Goal: Information Seeking & Learning: Learn about a topic

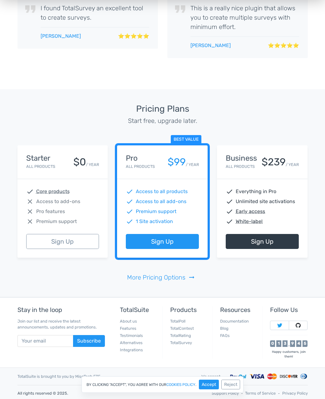
scroll to position [1168, 0]
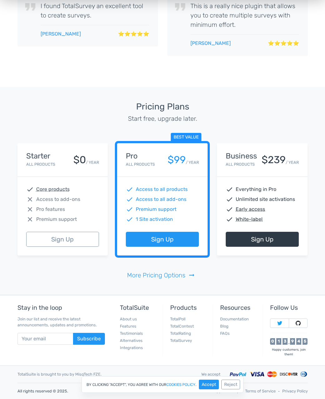
click at [160, 264] on div "Starter All Products $0 / YEAR check Core products close Access to add-ons clos…" at bounding box center [163, 199] width 300 height 142
click at [162, 273] on link "More Pricing Options arrow_right_alt" at bounding box center [162, 275] width 71 height 9
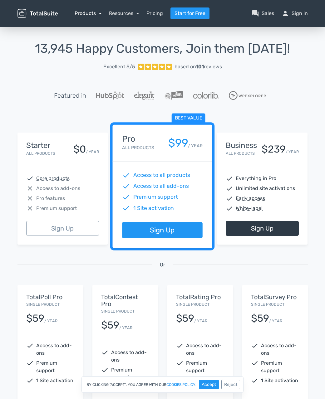
click at [94, 12] on link "Products" at bounding box center [88, 13] width 27 height 6
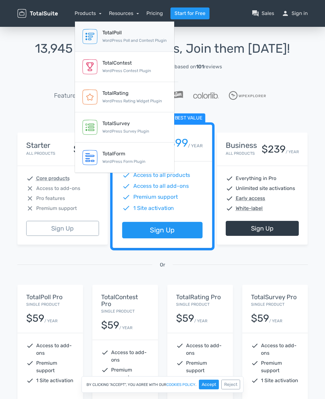
click at [111, 36] on div "TotalPoll" at bounding box center [134, 32] width 64 height 7
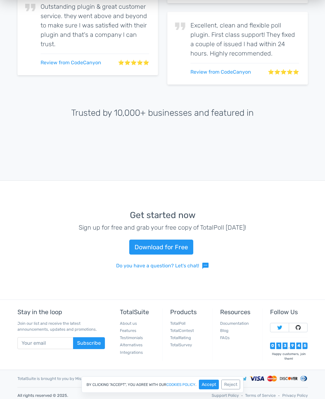
scroll to position [1606, 0]
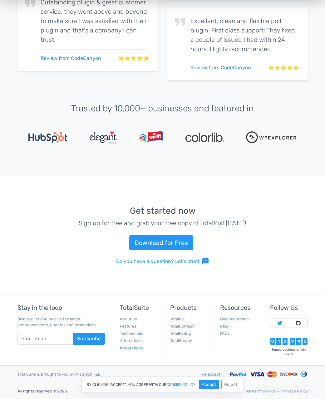
click at [132, 348] on link "Integrations" at bounding box center [131, 348] width 23 height 5
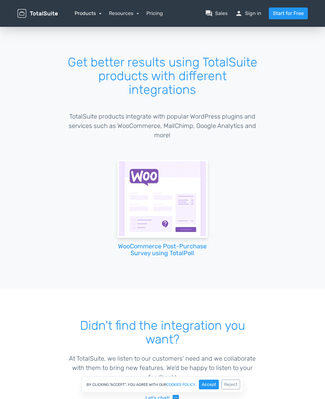
click at [87, 10] on link "Products" at bounding box center [88, 13] width 27 height 6
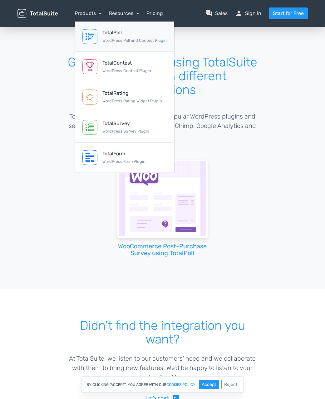
click at [92, 22] on link "TotalPoll WordPress Poll and Contest Plugin" at bounding box center [124, 37] width 99 height 30
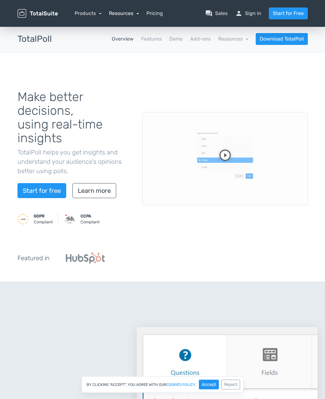
click at [127, 13] on link "Resources" at bounding box center [124, 13] width 30 height 6
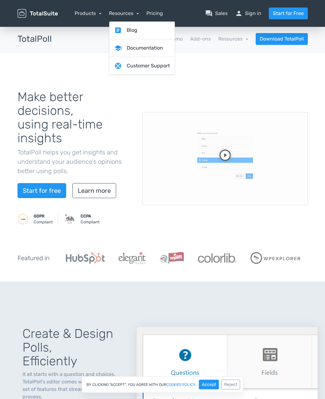
click at [136, 133] on div "Make better decisions, using real-time insights TotalPoll helps you get insight…" at bounding box center [163, 159] width 300 height 152
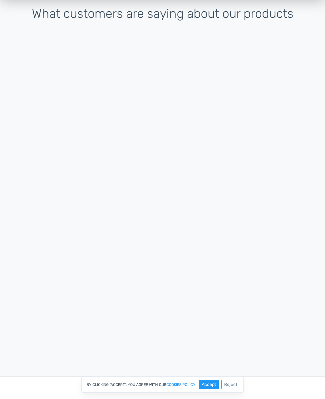
scroll to position [1606, 0]
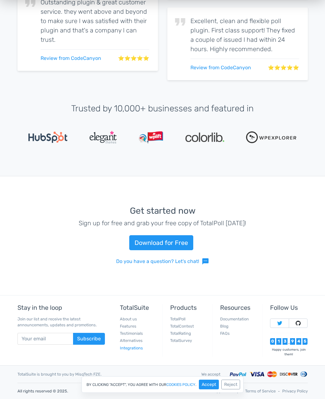
click at [133, 348] on link "Integrations" at bounding box center [131, 348] width 23 height 5
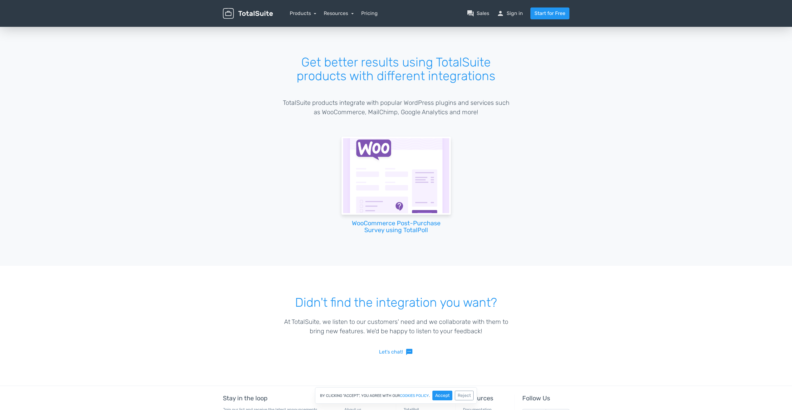
click at [325, 104] on p "TotalSuite products integrate with popular WordPress plugins and services such …" at bounding box center [396, 107] width 228 height 19
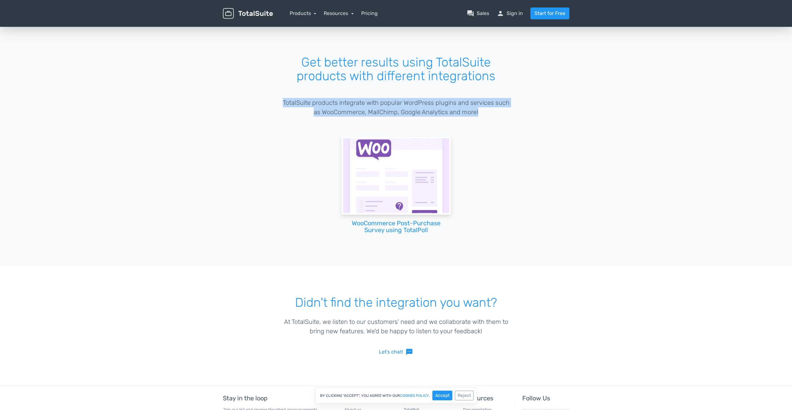
click at [325, 105] on p "TotalSuite products integrate with popular WordPress plugins and services such …" at bounding box center [396, 107] width 228 height 19
drag, startPoint x: 402, startPoint y: 105, endPoint x: 411, endPoint y: 105, distance: 9.4
click at [325, 105] on p "TotalSuite products integrate with popular WordPress plugins and services such …" at bounding box center [396, 107] width 228 height 19
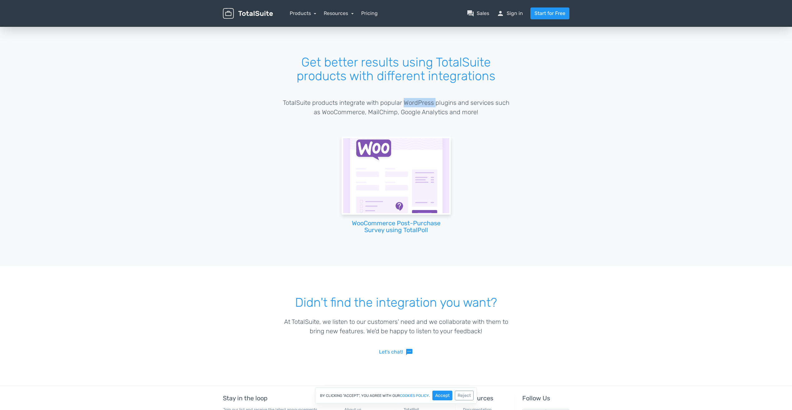
click at [325, 105] on p "TotalSuite products integrate with popular WordPress plugins and services such …" at bounding box center [396, 107] width 228 height 19
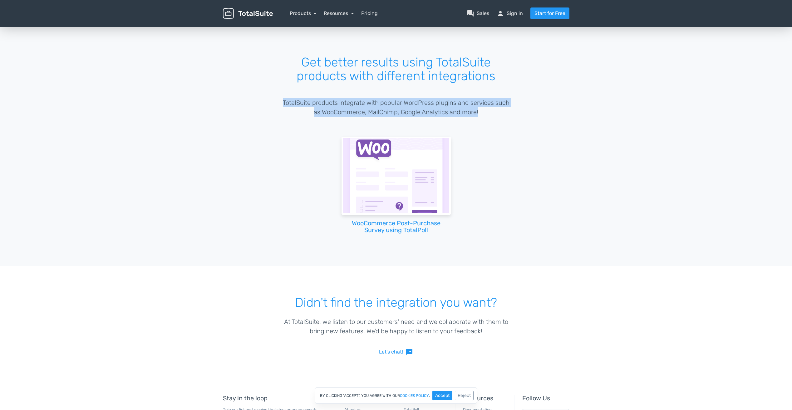
click at [325, 105] on p "TotalSuite products integrate with popular WordPress plugins and services such …" at bounding box center [396, 107] width 228 height 19
drag, startPoint x: 411, startPoint y: 105, endPoint x: 420, endPoint y: 107, distance: 9.2
click at [325, 107] on p "TotalSuite products integrate with popular WordPress plugins and services such …" at bounding box center [396, 107] width 228 height 19
click at [325, 113] on p "TotalSuite products integrate with popular WordPress plugins and services such …" at bounding box center [396, 107] width 228 height 19
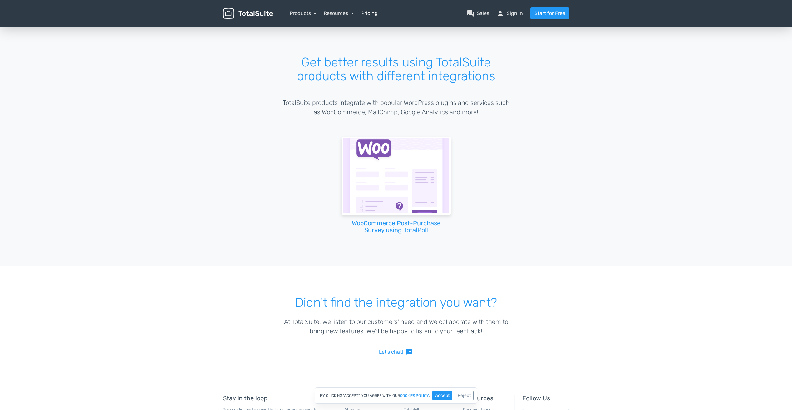
click at [325, 14] on link "Pricing" at bounding box center [369, 13] width 17 height 7
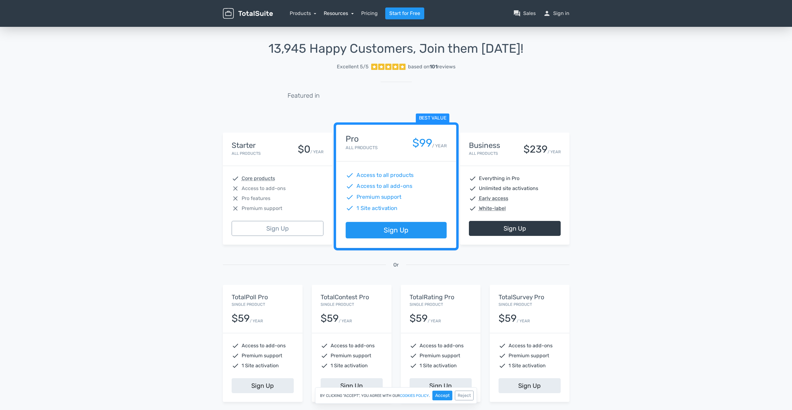
click at [344, 12] on link "Resources" at bounding box center [339, 13] width 30 height 6
click at [349, 49] on link "help_center FAQs" at bounding box center [357, 48] width 66 height 18
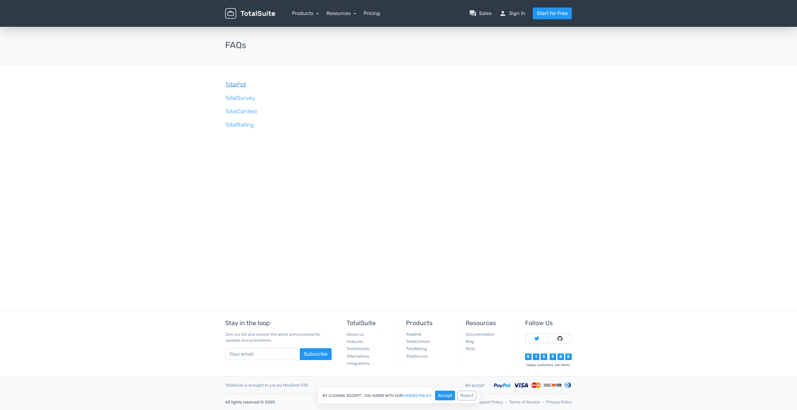
click at [225, 84] on link "TotalPoll" at bounding box center [235, 84] width 21 height 7
click at [229, 85] on link "TotalPoll" at bounding box center [235, 84] width 21 height 7
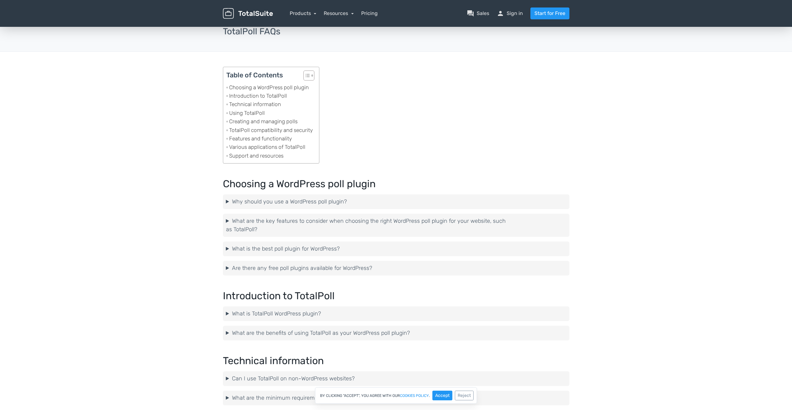
scroll to position [125, 0]
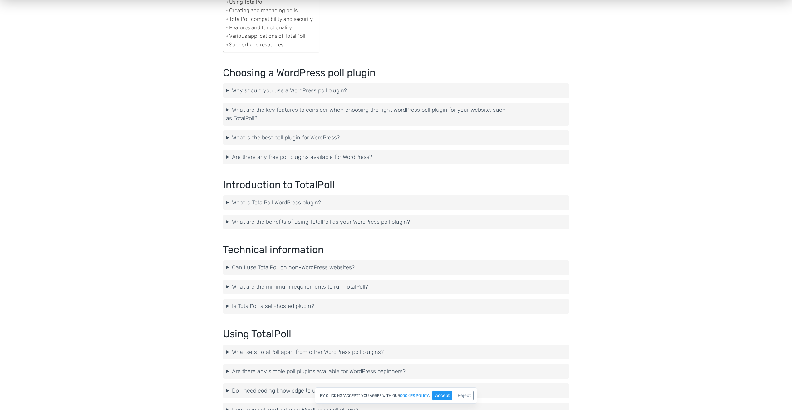
click at [229, 140] on summary "What is the best poll plugin for WordPress?" at bounding box center [396, 138] width 340 height 8
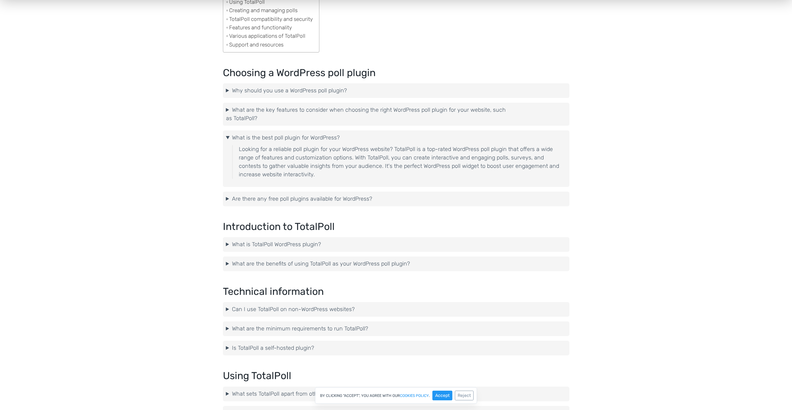
click at [229, 139] on summary "What is the best poll plugin for WordPress?" at bounding box center [396, 138] width 340 height 8
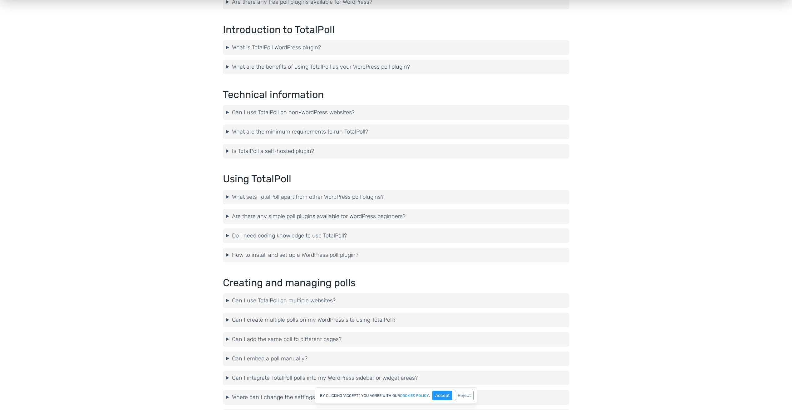
scroll to position [281, 0]
click at [316, 200] on summary "What sets TotalPoll apart from other WordPress poll plugins?" at bounding box center [396, 196] width 340 height 8
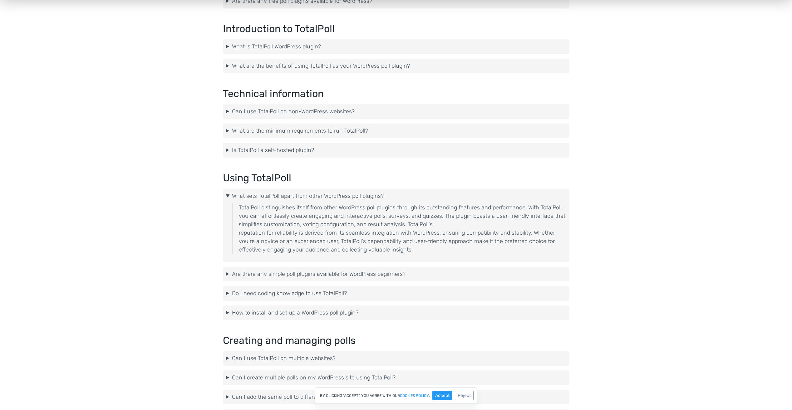
click at [316, 199] on summary "What sets TotalPoll apart from other WordPress poll plugins?" at bounding box center [396, 196] width 340 height 8
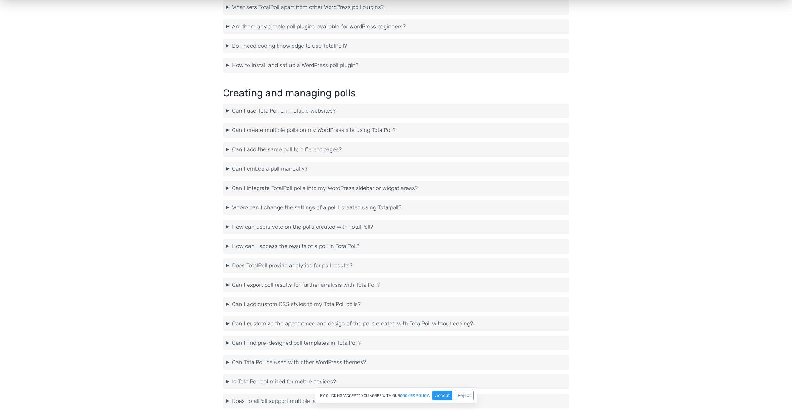
scroll to position [500, 0]
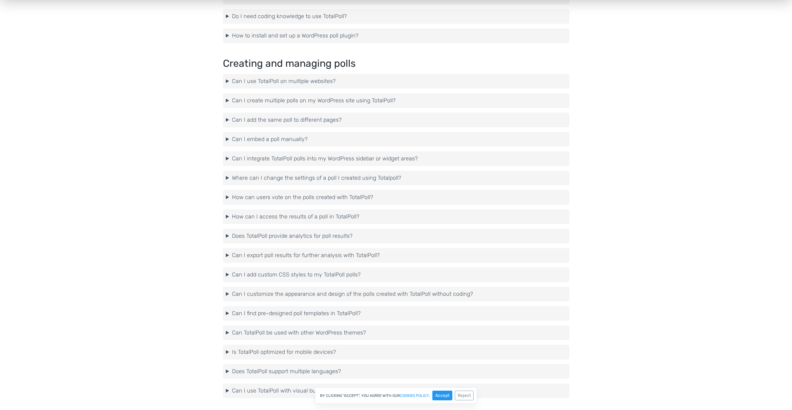
click at [337, 200] on summary "How can users vote on the polls created with TotalPoll?" at bounding box center [396, 197] width 340 height 8
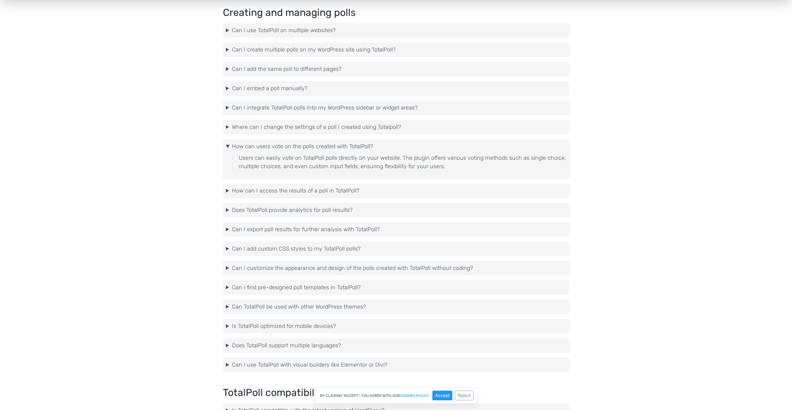
scroll to position [562, 0]
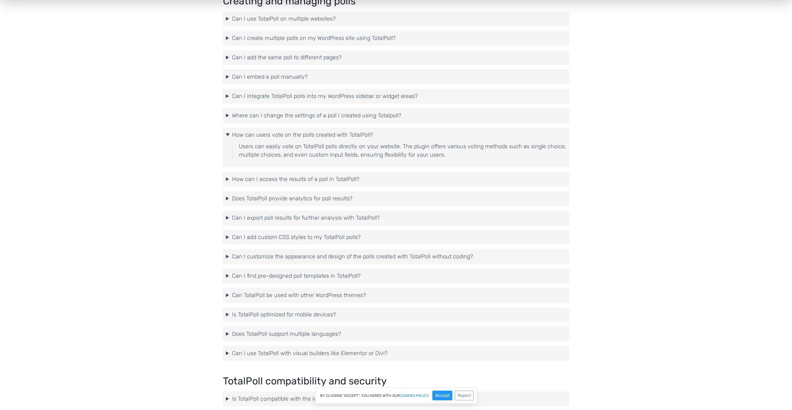
click at [315, 176] on summary "How can I access the results of a poll in TotalPoll?" at bounding box center [396, 179] width 340 height 8
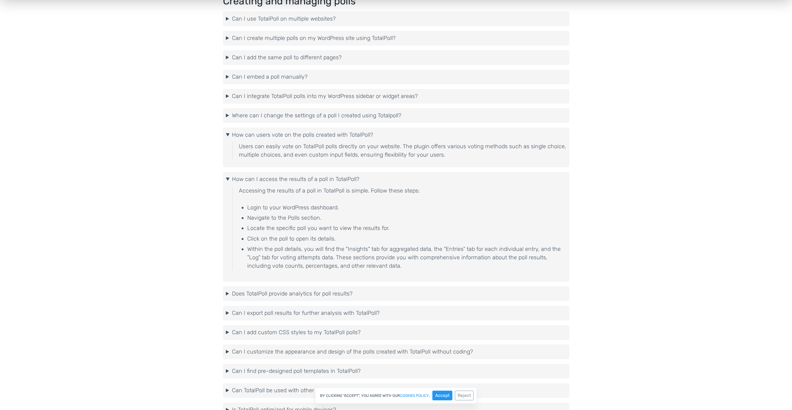
click at [318, 178] on summary "How can I access the results of a poll in TotalPoll?" at bounding box center [396, 179] width 340 height 8
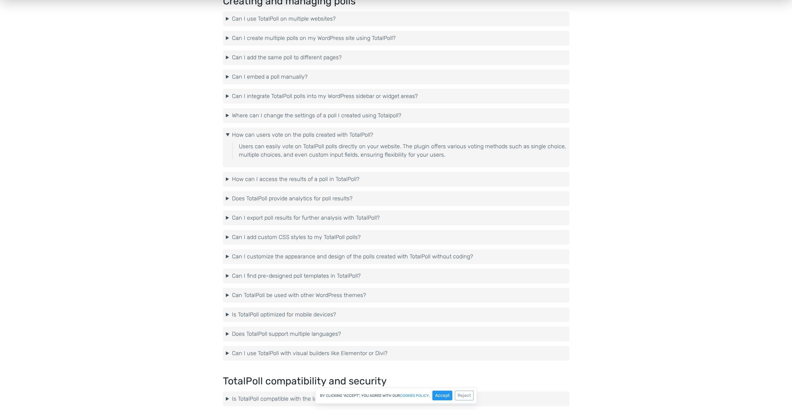
click at [321, 201] on summary "Does TotalPoll provide analytics for poll results?" at bounding box center [396, 199] width 340 height 8
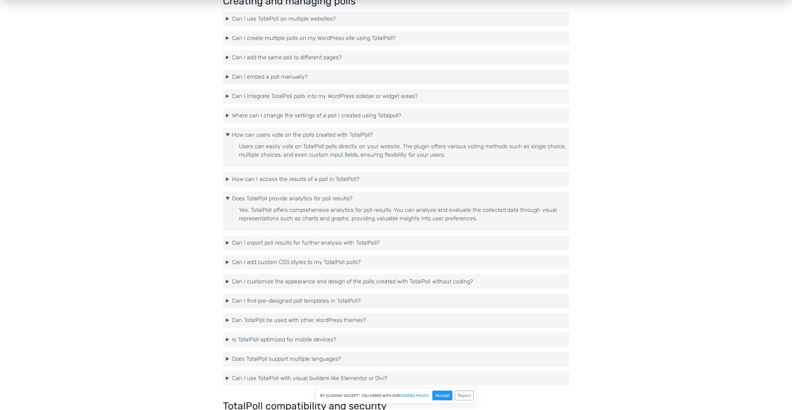
click at [321, 200] on summary "Does TotalPoll provide analytics for poll results?" at bounding box center [396, 199] width 340 height 8
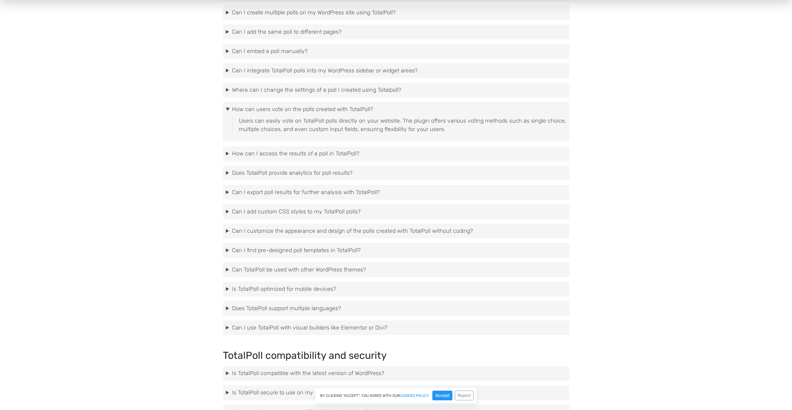
scroll to position [625, 0]
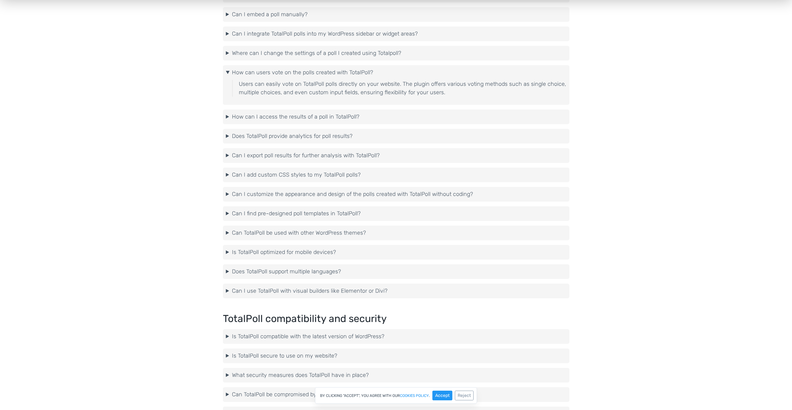
click at [311, 216] on summary "Can I find pre-designed poll templates in TotalPoll?" at bounding box center [396, 214] width 340 height 8
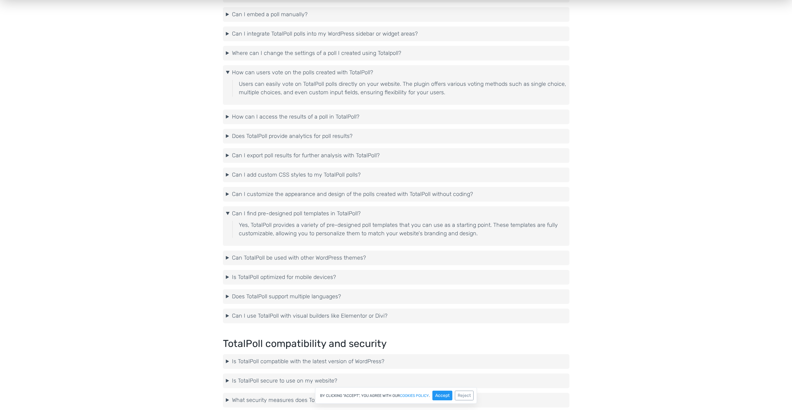
click at [319, 214] on summary "Can I find pre-designed poll templates in TotalPoll?" at bounding box center [396, 214] width 340 height 8
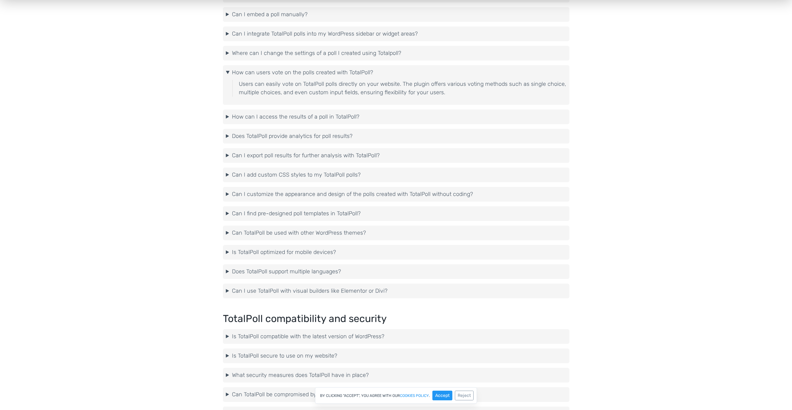
drag, startPoint x: 303, startPoint y: 260, endPoint x: 303, endPoint y: 257, distance: 3.1
click at [302, 260] on div "Table of Contents Toggle Choosing a WordPress poll plugin Introduction to Total…" at bounding box center [396, 319] width 356 height 1757
click at [303, 255] on summary "Is TotalPoll optimized for mobile devices?" at bounding box center [396, 252] width 340 height 8
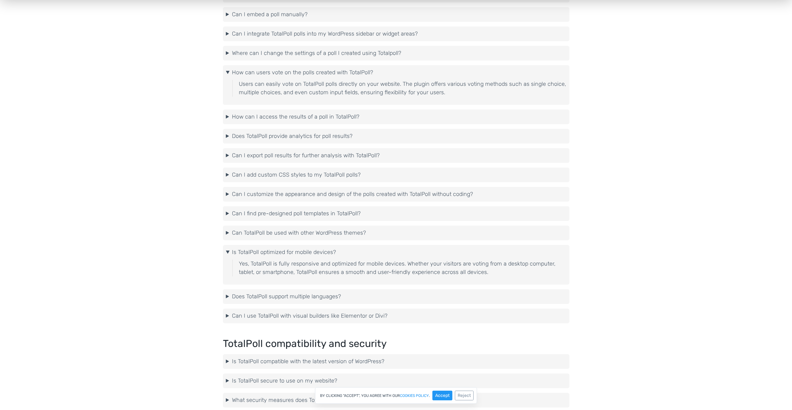
click at [304, 252] on summary "Is TotalPoll optimized for mobile devices?" at bounding box center [396, 252] width 340 height 8
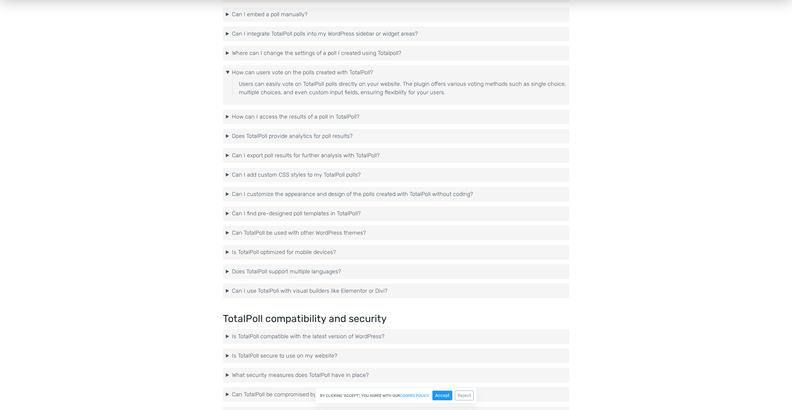
click at [305, 236] on summary "Can TotalPoll be used with other WordPress themes?" at bounding box center [396, 233] width 340 height 8
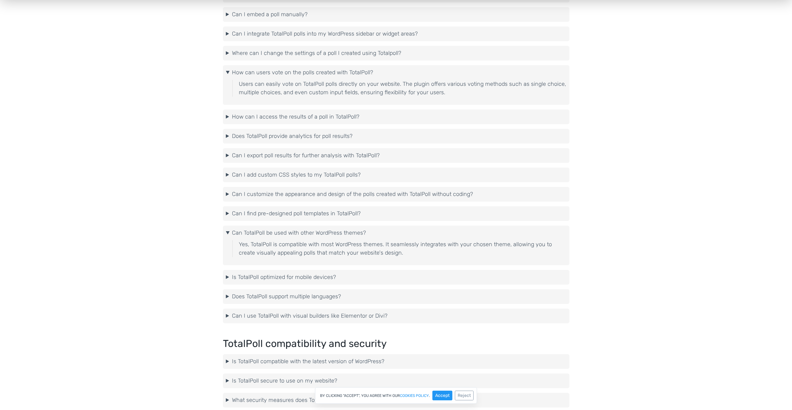
click at [311, 233] on summary "Can TotalPoll be used with other WordPress themes?" at bounding box center [396, 233] width 340 height 8
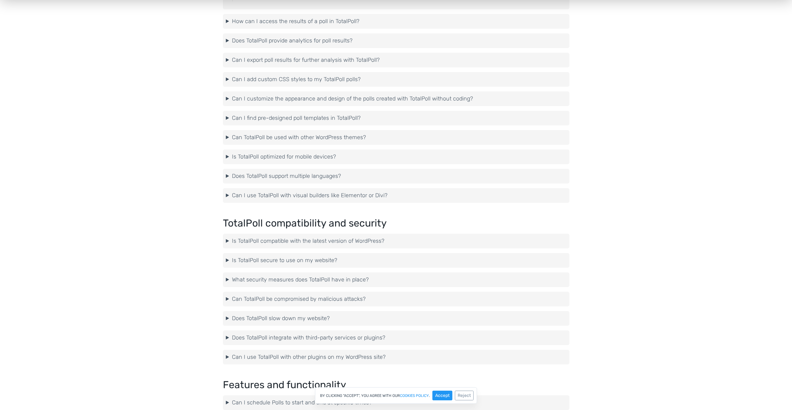
scroll to position [750, 0]
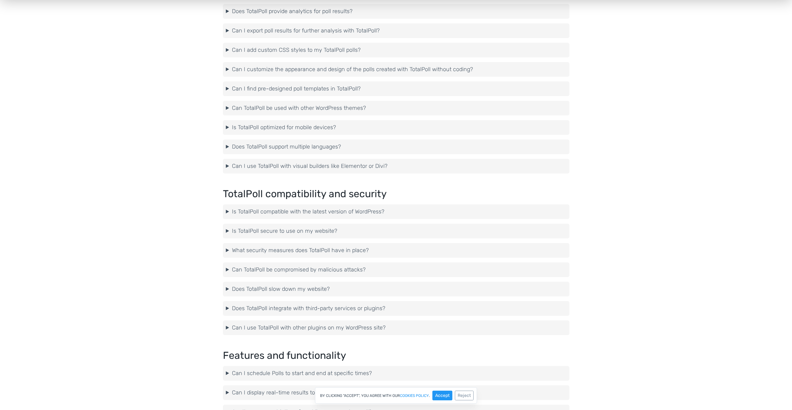
click at [317, 165] on summary "Can I use TotalPoll with visual builders like Elementor or Divi?" at bounding box center [396, 166] width 340 height 8
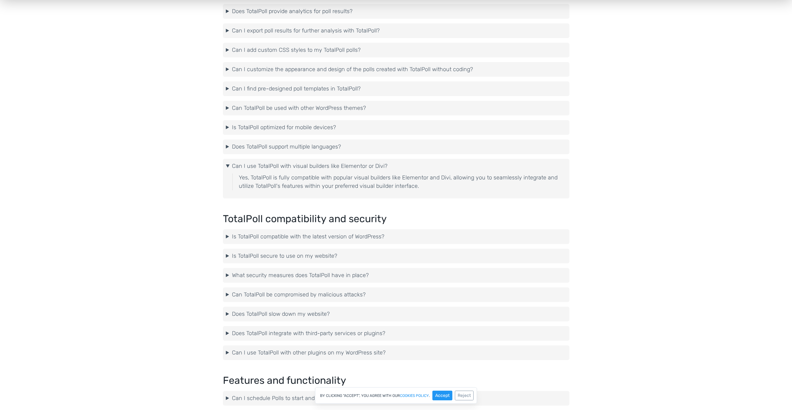
click at [324, 161] on details "Can I use TotalPoll with visual builders like Elementor or Divi? Yes, TotalPoll…" at bounding box center [396, 179] width 347 height 40
click at [327, 163] on summary "Can I use TotalPoll with visual builders like Elementor or Divi?" at bounding box center [396, 166] width 340 height 8
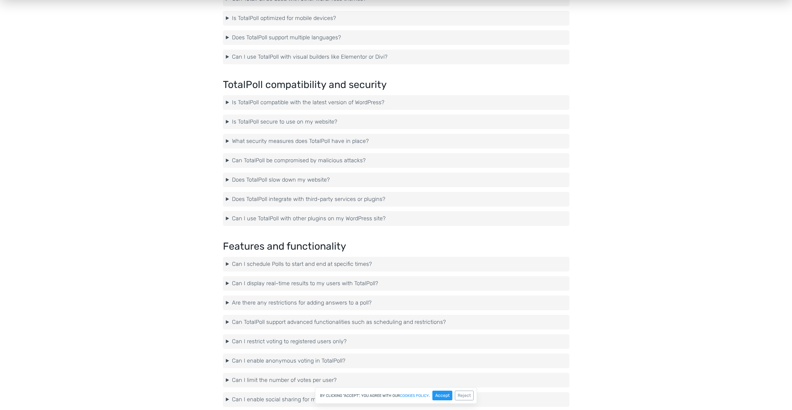
scroll to position [968, 0]
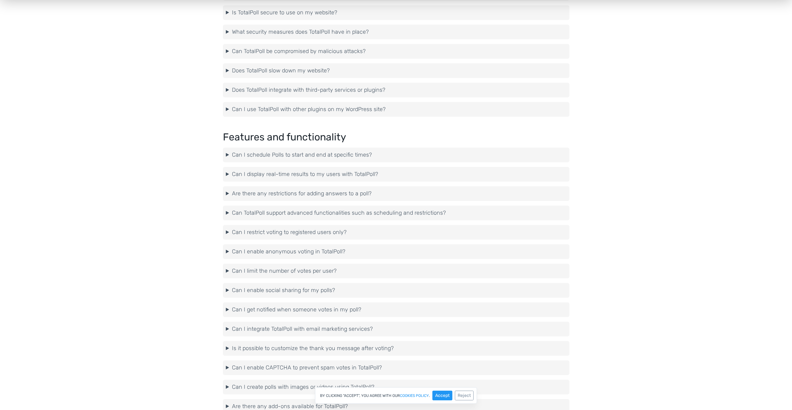
click at [334, 175] on summary "Can I display real-time results to my users with TotalPoll?" at bounding box center [396, 174] width 340 height 8
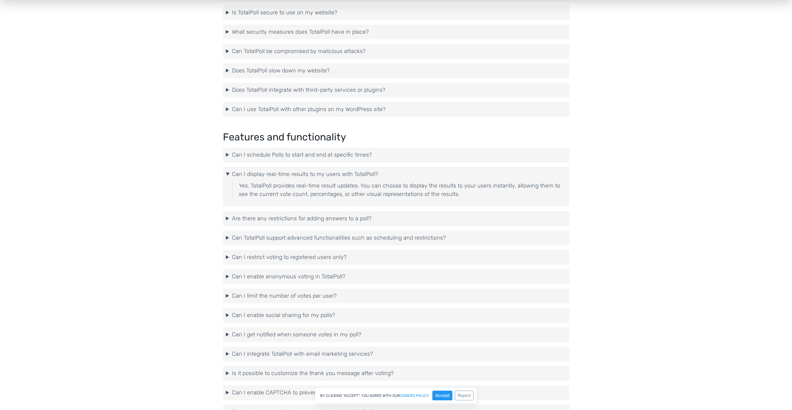
click at [349, 172] on summary "Can I display real-time results to my users with TotalPoll?" at bounding box center [396, 174] width 340 height 8
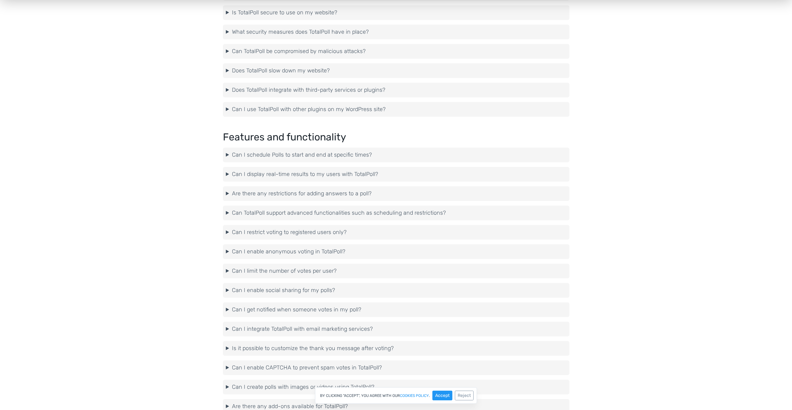
click at [312, 216] on summary "Can TotalPoll support advanced functionalities such as scheduling and restricti…" at bounding box center [396, 213] width 340 height 8
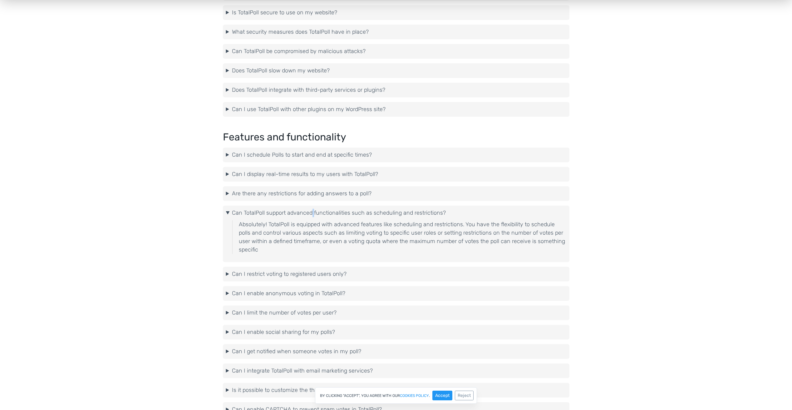
click at [312, 216] on summary "Can TotalPoll support advanced functionalities such as scheduling and restricti…" at bounding box center [396, 213] width 340 height 8
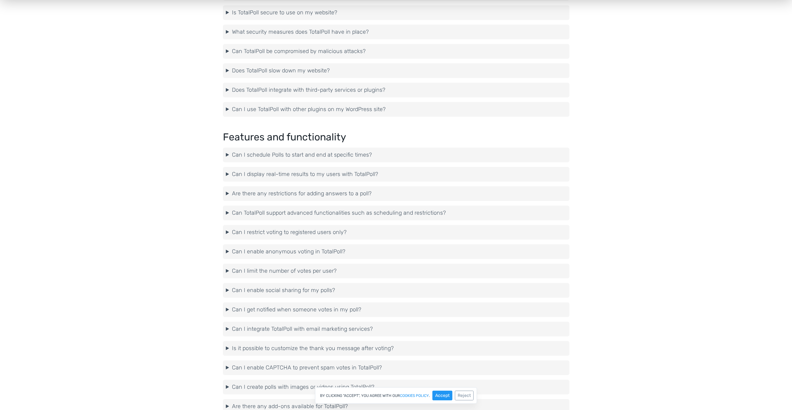
click at [316, 215] on summary "Can TotalPoll support advanced functionalities such as scheduling and restricti…" at bounding box center [396, 213] width 340 height 8
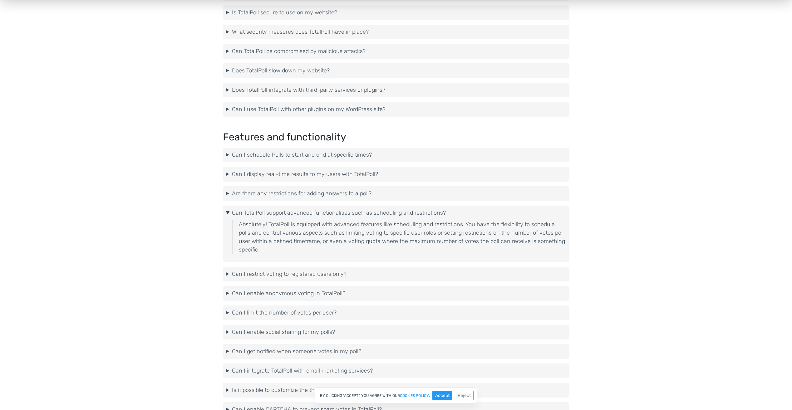
click at [330, 211] on summary "Can TotalPoll support advanced functionalities such as scheduling and restricti…" at bounding box center [396, 213] width 340 height 8
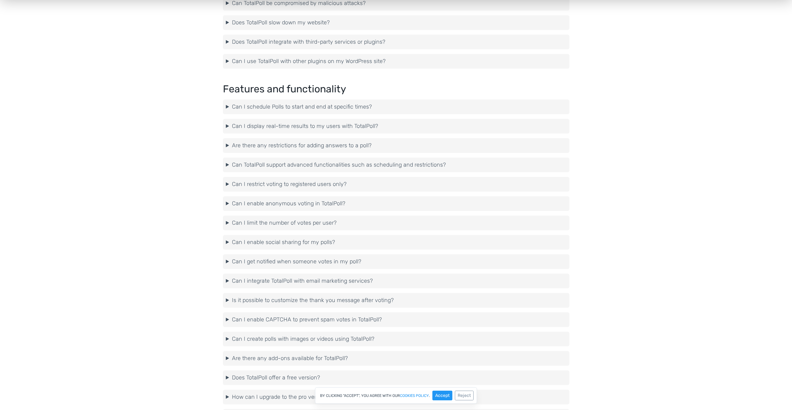
scroll to position [1062, 0]
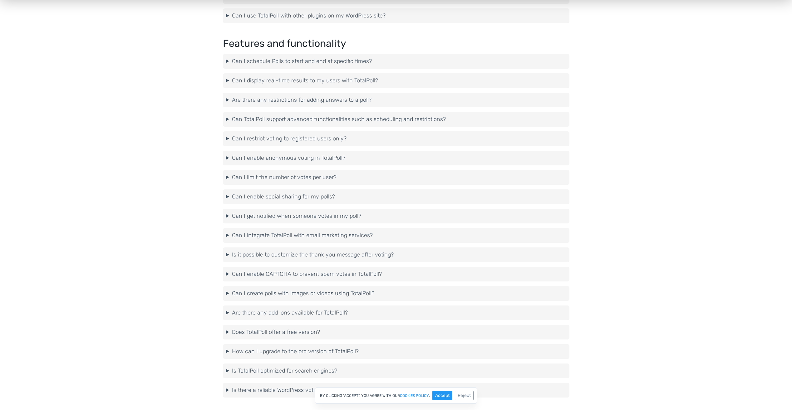
click at [306, 163] on details "Can I enable anonymous voting in TotalPoll? Yes, TotalPoll provides the option …" at bounding box center [396, 158] width 347 height 15
drag, startPoint x: 315, startPoint y: 158, endPoint x: 319, endPoint y: 157, distance: 4.5
click at [315, 158] on summary "Can I enable anonymous voting in TotalPoll?" at bounding box center [396, 158] width 340 height 8
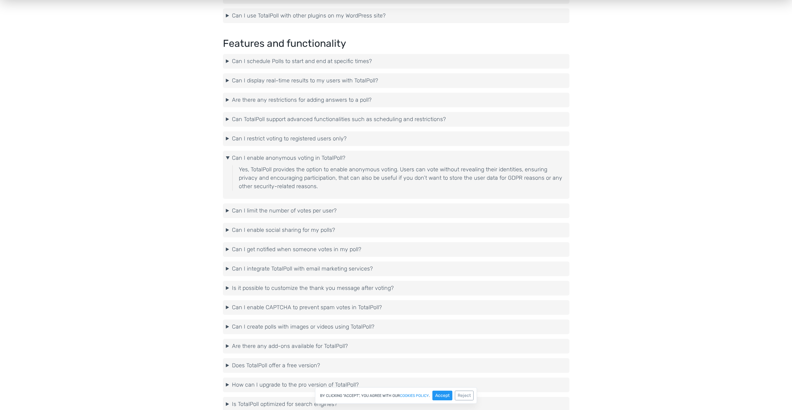
click at [324, 157] on summary "Can I enable anonymous voting in TotalPoll?" at bounding box center [396, 158] width 340 height 8
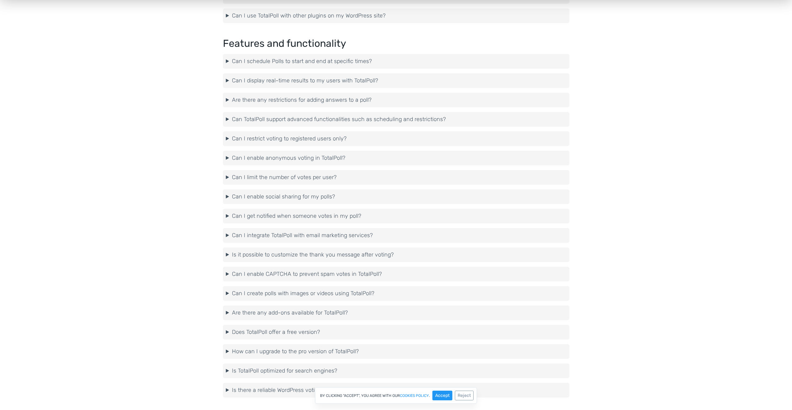
click at [319, 176] on summary "Can I limit the number of votes per user?" at bounding box center [396, 177] width 340 height 8
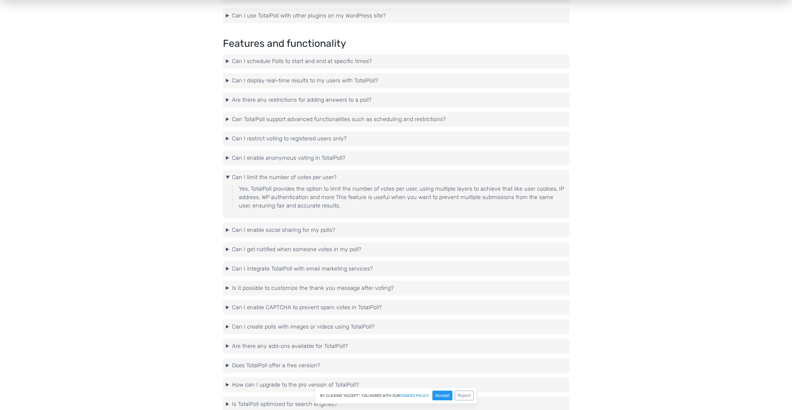
click at [330, 173] on summary "Can I limit the number of votes per user?" at bounding box center [396, 177] width 340 height 8
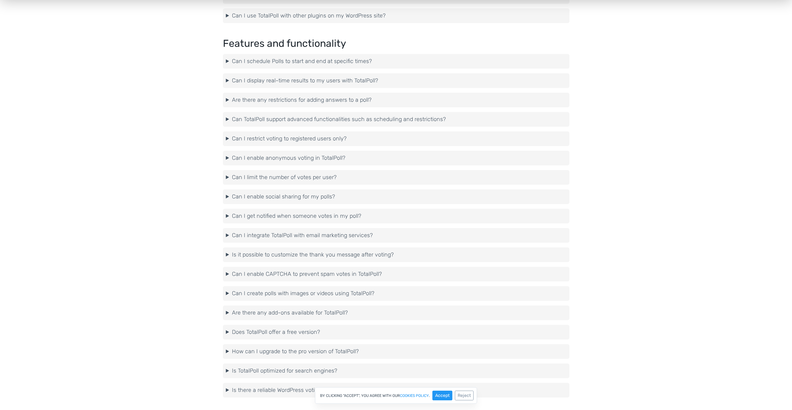
click at [324, 197] on summary "Can I enable social sharing for my polls?" at bounding box center [396, 197] width 340 height 8
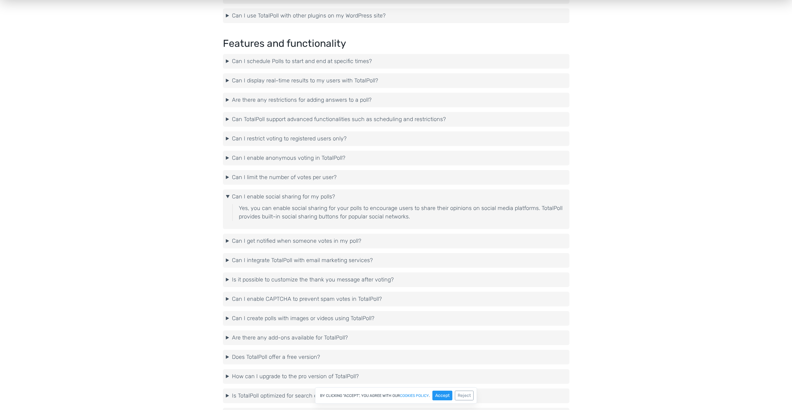
click at [329, 196] on summary "Can I enable social sharing for my polls?" at bounding box center [396, 197] width 340 height 8
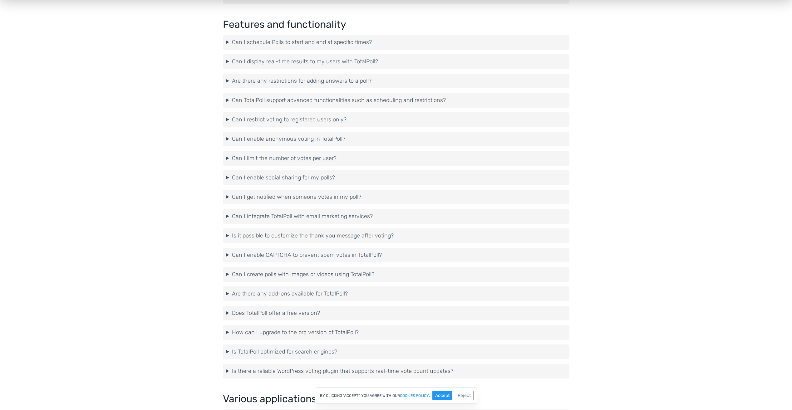
scroll to position [1156, 0]
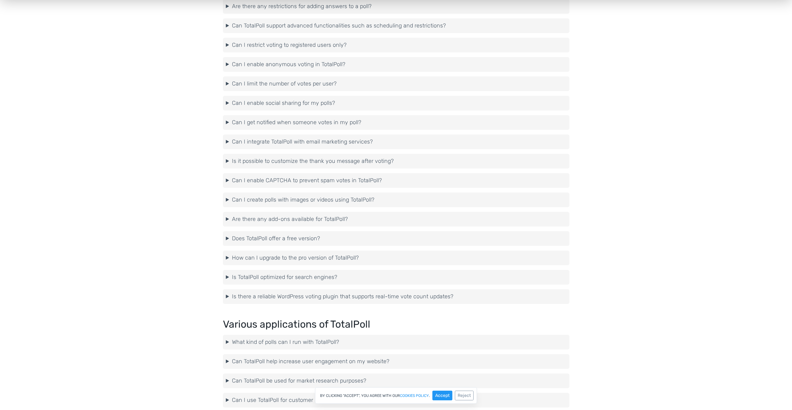
click at [290, 179] on summary "Can I enable CAPTCHA to prevent spam votes in TotalPoll?" at bounding box center [396, 180] width 340 height 8
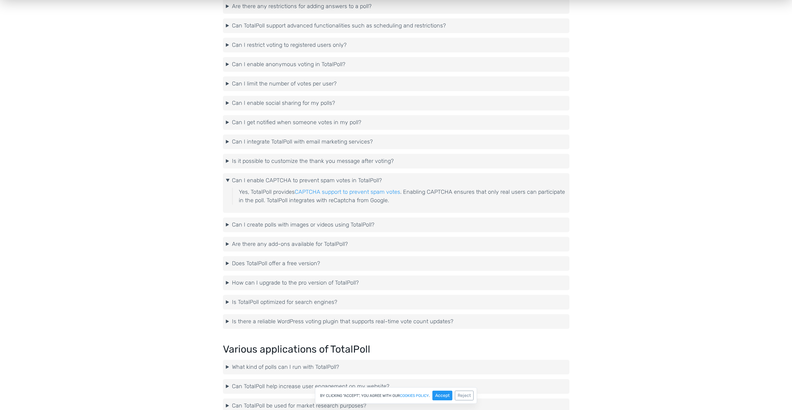
drag, startPoint x: 298, startPoint y: 178, endPoint x: 298, endPoint y: 170, distance: 7.5
click at [298, 178] on summary "Can I enable CAPTCHA to prevent spam votes in TotalPoll?" at bounding box center [396, 180] width 340 height 8
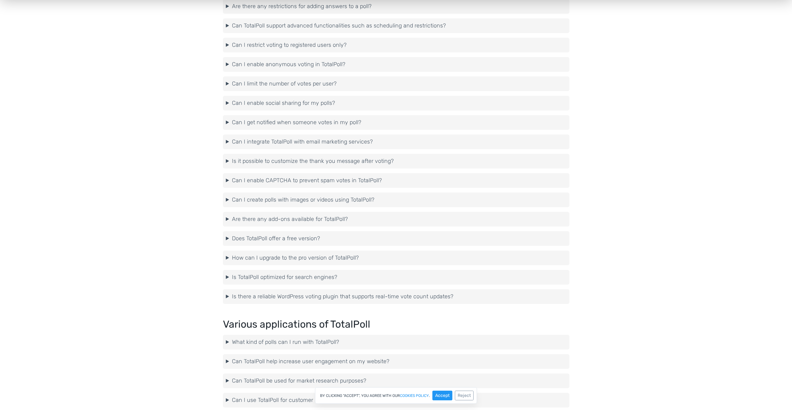
click at [304, 197] on summary "Can I create polls with images or videos using TotalPoll?" at bounding box center [396, 200] width 340 height 8
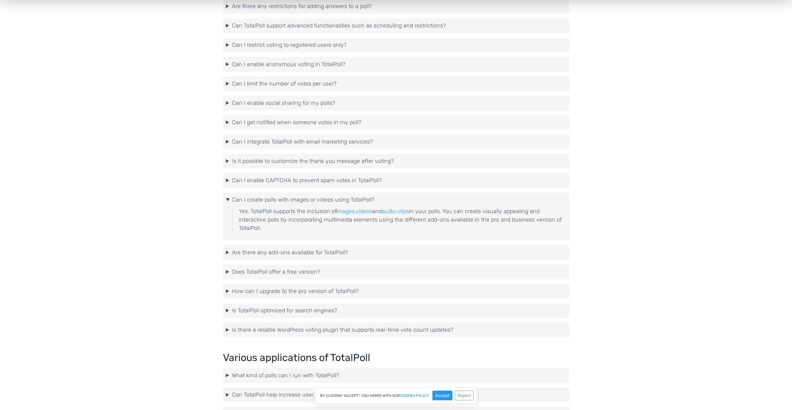
click at [312, 199] on summary "Can I create polls with images or videos using TotalPoll?" at bounding box center [396, 200] width 340 height 8
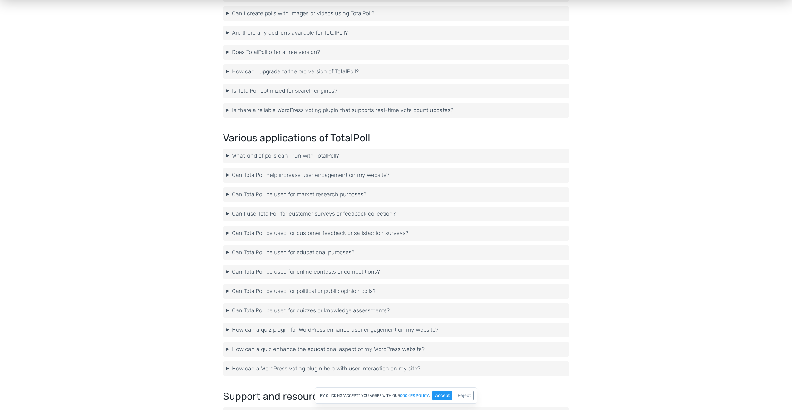
scroll to position [1343, 0]
click at [294, 157] on summary "What kind of polls can I run with TotalPoll?" at bounding box center [396, 155] width 340 height 8
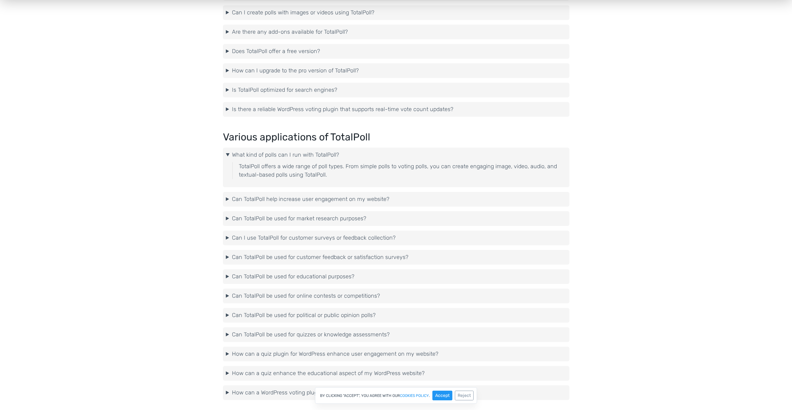
click at [294, 156] on summary "What kind of polls can I run with TotalPoll?" at bounding box center [396, 155] width 340 height 8
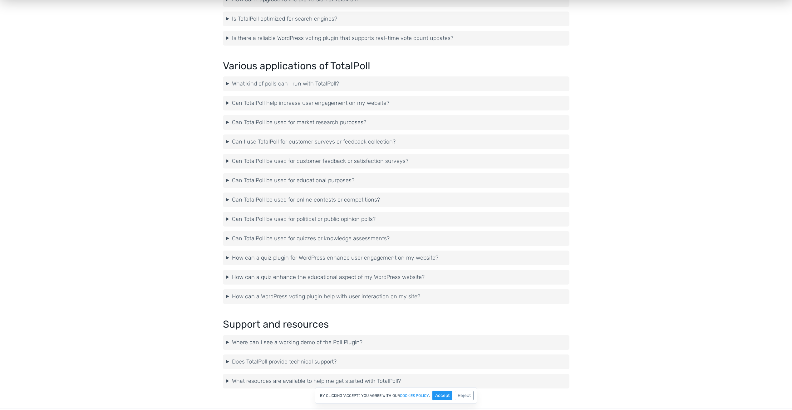
scroll to position [1468, 0]
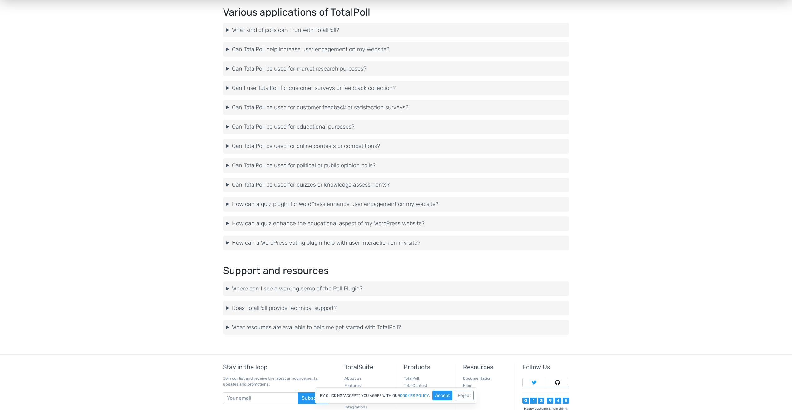
click at [294, 290] on summary "Where can I see a working demo of the Poll Plugin?" at bounding box center [396, 289] width 340 height 8
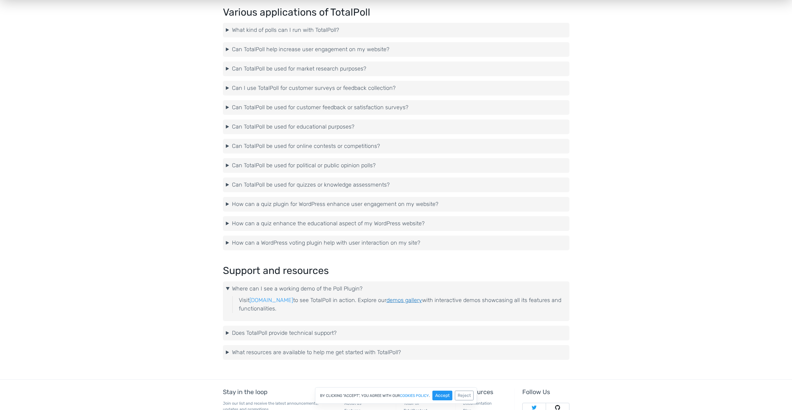
click at [403, 298] on link "demos gallery" at bounding box center [405, 300] width 36 height 7
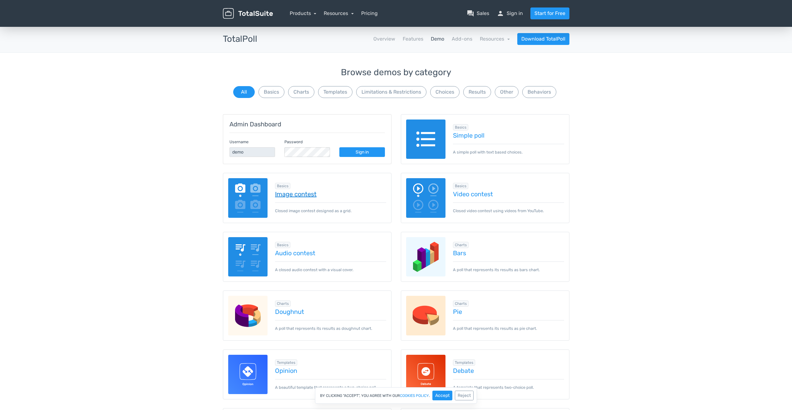
click at [306, 196] on link "Image contest" at bounding box center [330, 194] width 111 height 7
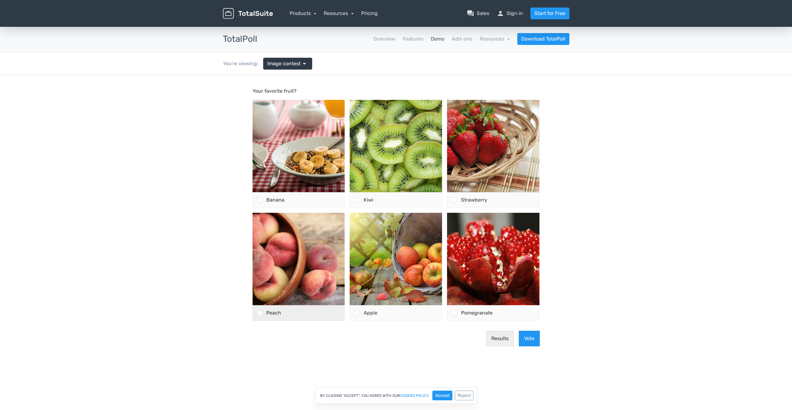
click at [264, 313] on div "Peach" at bounding box center [304, 313] width 82 height 15
click at [260, 313] on input "Peach" at bounding box center [260, 313] width 0 height 0
click at [524, 335] on button "Vote" at bounding box center [529, 339] width 21 height 16
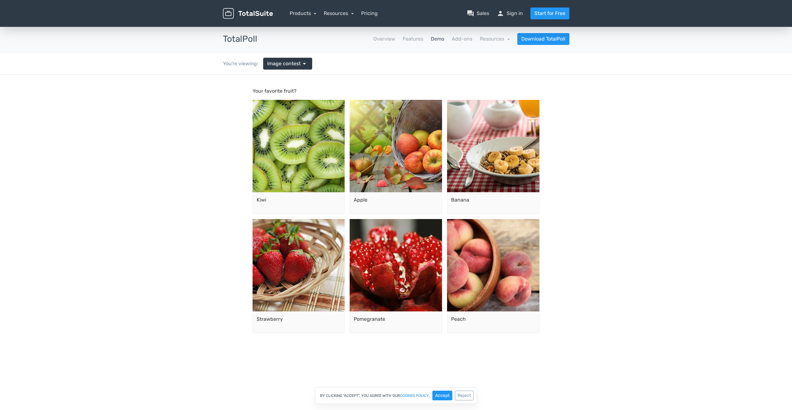
click at [301, 75] on main "Your favorite fruit? Kiwi 43.89% Apple 22.12%" at bounding box center [396, 218] width 300 height 286
click at [301, 69] on link "Image contest arrow_drop_down" at bounding box center [287, 64] width 49 height 12
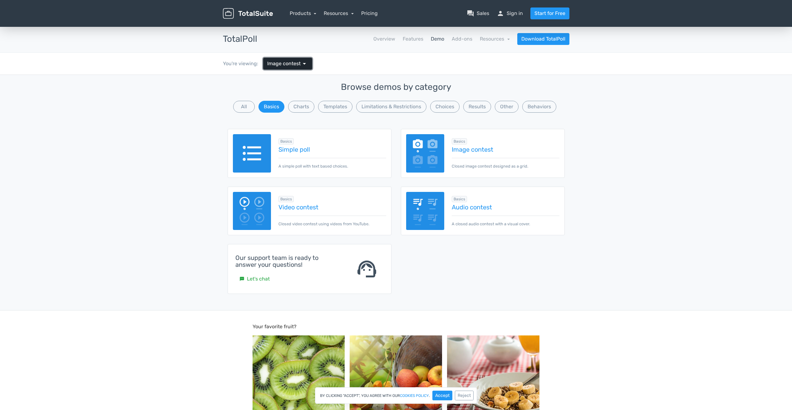
click at [302, 65] on span "arrow_drop_down" at bounding box center [304, 63] width 7 height 7
